Goal: Information Seeking & Learning: Learn about a topic

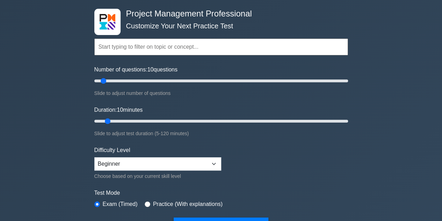
scroll to position [63, 0]
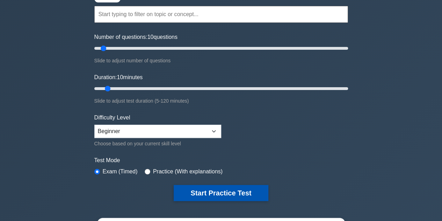
click at [233, 192] on button "Start Practice Test" at bounding box center [221, 193] width 94 height 16
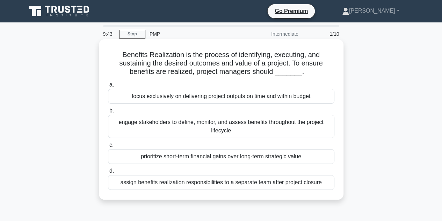
click at [193, 126] on div "engage stakeholders to define, monitor, and assess benefits throughout the proj…" at bounding box center [221, 126] width 227 height 23
click at [108, 113] on input "b. engage stakeholders to define, monitor, and assess benefits throughout the p…" at bounding box center [108, 110] width 0 height 5
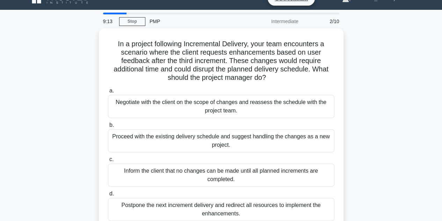
scroll to position [14, 0]
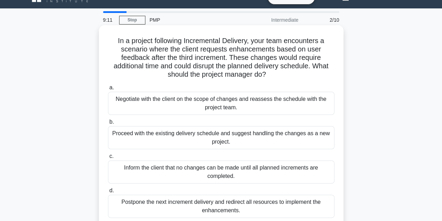
click at [218, 102] on div "Negotiate with the client on the scope of changes and reassess the schedule wit…" at bounding box center [221, 103] width 227 height 23
click at [108, 90] on input "a. Negotiate with the client on the scope of changes and reassess the schedule …" at bounding box center [108, 87] width 0 height 5
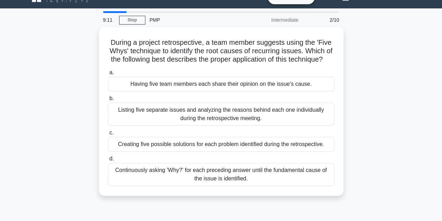
scroll to position [0, 0]
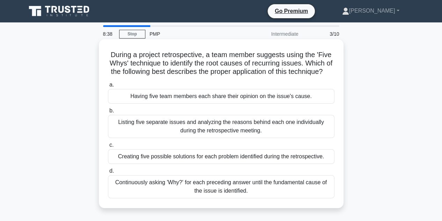
click at [224, 134] on div "Listing five separate issues and analyzing the reasons behind each one individu…" at bounding box center [221, 126] width 227 height 23
click at [108, 113] on input "b. Listing five separate issues and analyzing the reasons behind each one indiv…" at bounding box center [108, 110] width 0 height 5
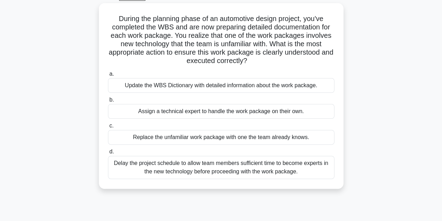
scroll to position [43, 0]
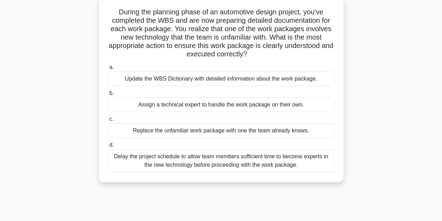
click at [223, 164] on div "Delay the project schedule to allow team members sufficient time to become expe…" at bounding box center [221, 160] width 227 height 23
click at [108, 147] on input "d. Delay the project schedule to allow team members sufficient time to become e…" at bounding box center [108, 145] width 0 height 5
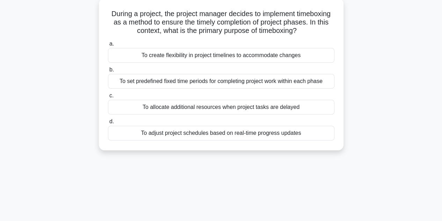
scroll to position [0, 0]
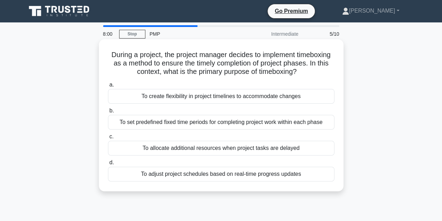
click at [189, 122] on div "To set predefined fixed time periods for completing project work within each ph…" at bounding box center [221, 122] width 227 height 15
click at [108, 113] on input "b. To set predefined fixed time periods for completing project work within each…" at bounding box center [108, 110] width 0 height 5
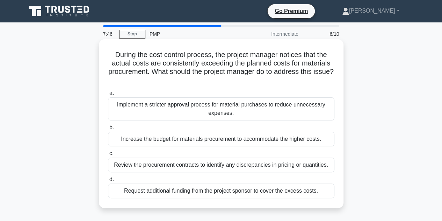
click at [216, 164] on div "Review the procurement contracts to identify any discrepancies in pricing or qu…" at bounding box center [221, 164] width 227 height 15
click at [108, 156] on input "c. Review the procurement contracts to identify any discrepancies in pricing or…" at bounding box center [108, 153] width 0 height 5
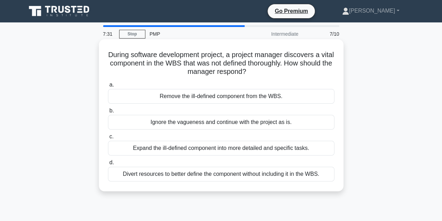
click at [206, 150] on div "Expand the ill-defined component into more detailed and specific tasks." at bounding box center [221, 148] width 227 height 15
click at [108, 139] on input "c. Expand the ill-defined component into more detailed and specific tasks." at bounding box center [108, 136] width 0 height 5
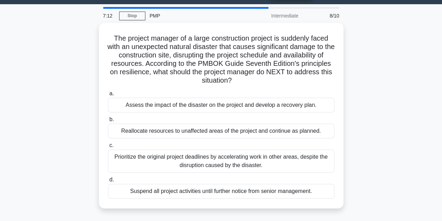
scroll to position [22, 0]
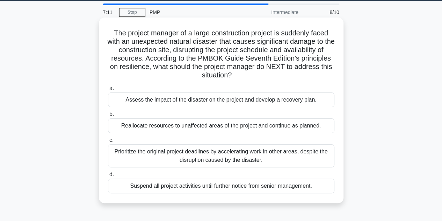
click at [278, 99] on div "Assess the impact of the disaster on the project and develop a recovery plan." at bounding box center [221, 99] width 227 height 15
click at [108, 91] on input "a. Assess the impact of the disaster on the project and develop a recovery plan." at bounding box center [108, 88] width 0 height 5
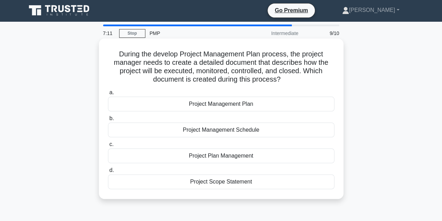
scroll to position [0, 0]
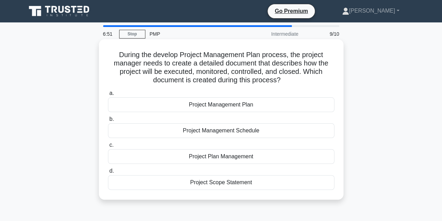
click at [226, 107] on div "Project Management Plan" at bounding box center [221, 104] width 227 height 15
click at [108, 95] on input "a. Project Management Plan" at bounding box center [108, 93] width 0 height 5
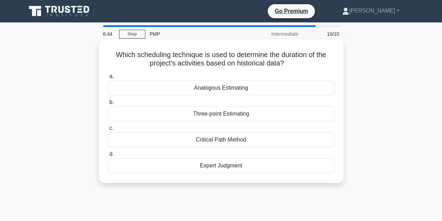
click at [208, 91] on div "Analogous Estimating" at bounding box center [221, 87] width 227 height 15
click at [108, 79] on input "a. Analogous Estimating" at bounding box center [108, 76] width 0 height 5
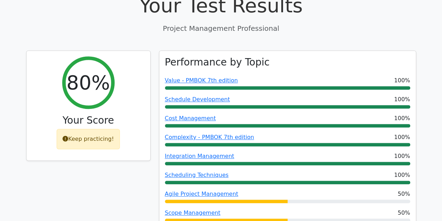
scroll to position [276, 0]
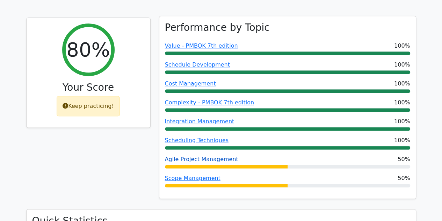
click at [215, 156] on link "Agile Project Management" at bounding box center [201, 159] width 73 height 7
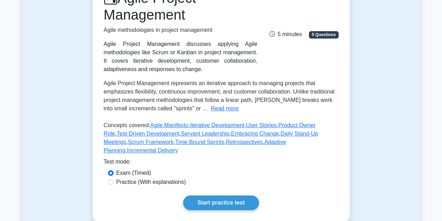
scroll to position [92, 0]
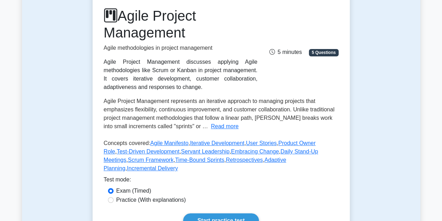
click at [292, 56] on div "Agile Project Management Agile methodologies in project management Agile Projec…" at bounding box center [221, 49] width 243 height 84
